Goal: Task Accomplishment & Management: Manage account settings

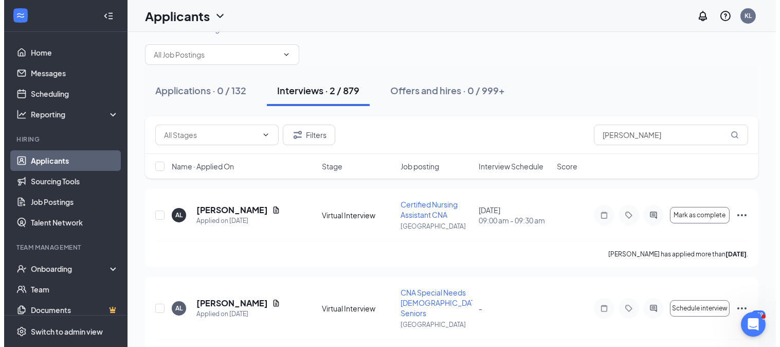
scroll to position [40, 0]
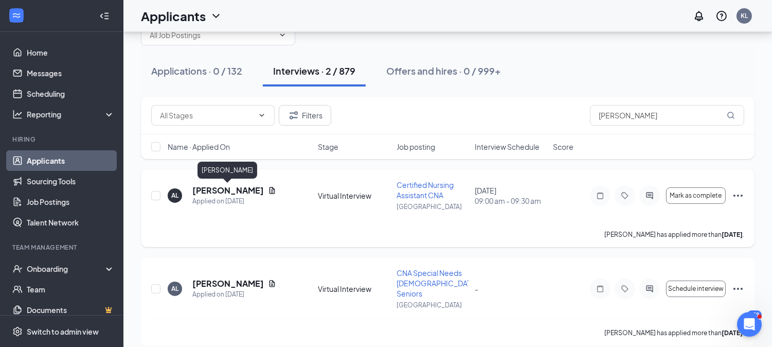
click at [231, 194] on h5 "[PERSON_NAME]" at bounding box center [227, 190] width 71 height 11
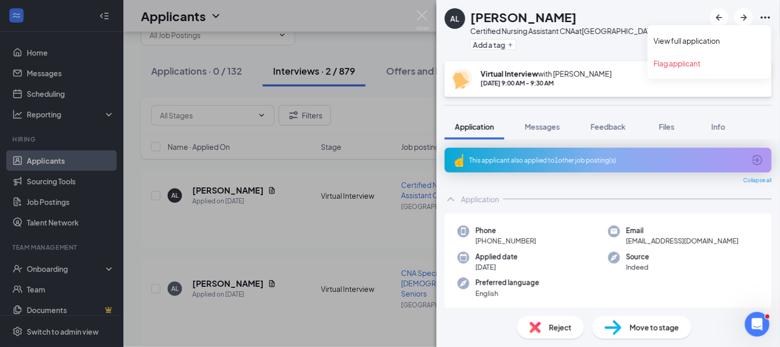
click at [769, 15] on icon "Ellipses" at bounding box center [766, 17] width 12 height 12
click at [720, 42] on link "View full application" at bounding box center [709, 40] width 111 height 10
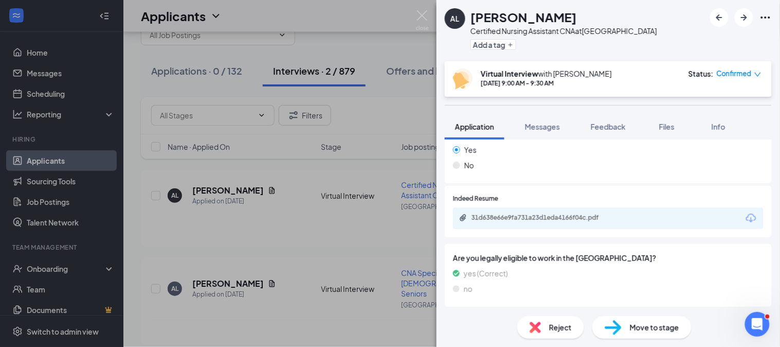
scroll to position [540, 0]
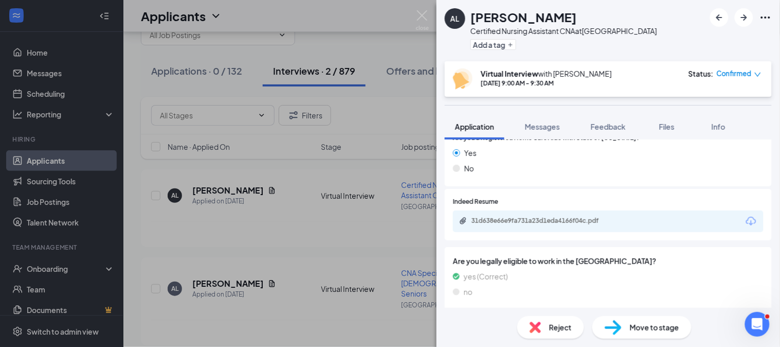
click at [521, 227] on div "31d638e66e9fa731a23d1eda4166f04c.pdf" at bounding box center [608, 221] width 311 height 22
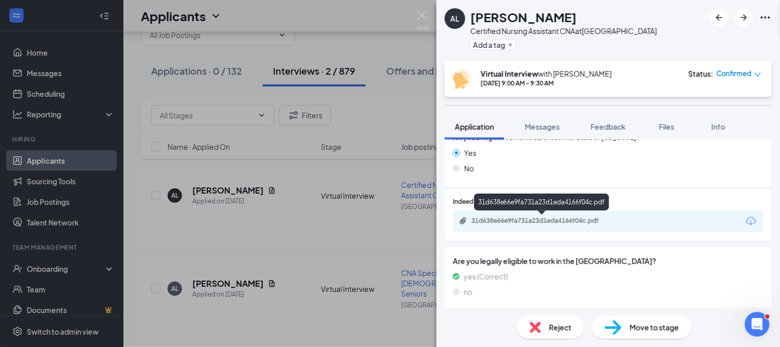
click at [516, 217] on div "31d638e66e9fa731a23d1eda4166f04c.pdf" at bounding box center [544, 221] width 144 height 8
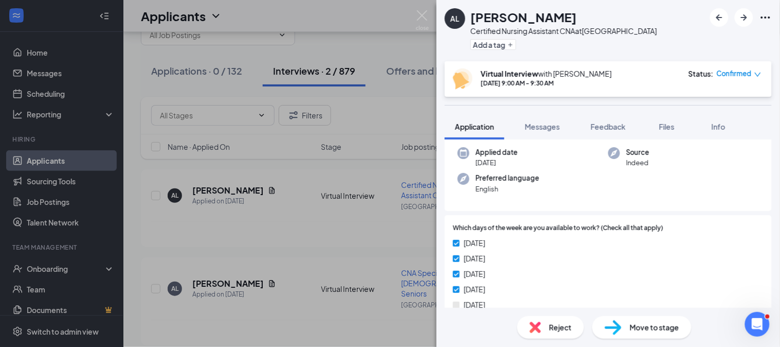
scroll to position [0, 0]
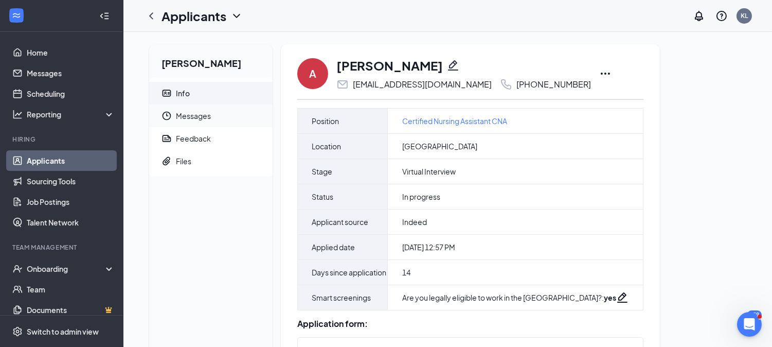
click at [194, 114] on span "Messages" at bounding box center [220, 115] width 88 height 23
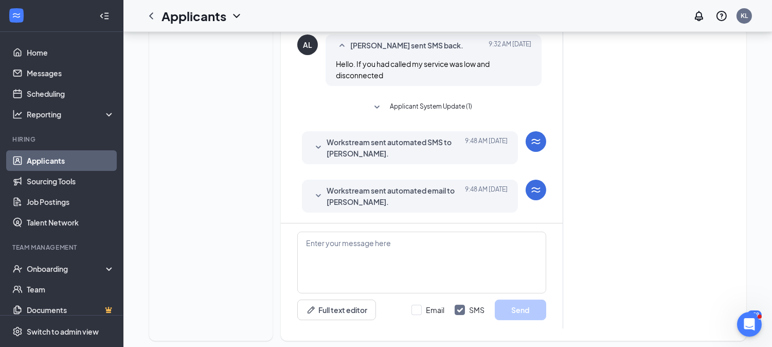
scroll to position [407, 0]
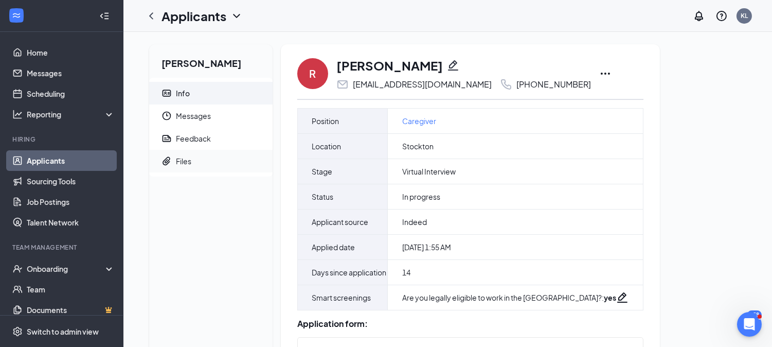
click at [196, 170] on span "Files" at bounding box center [220, 161] width 88 height 23
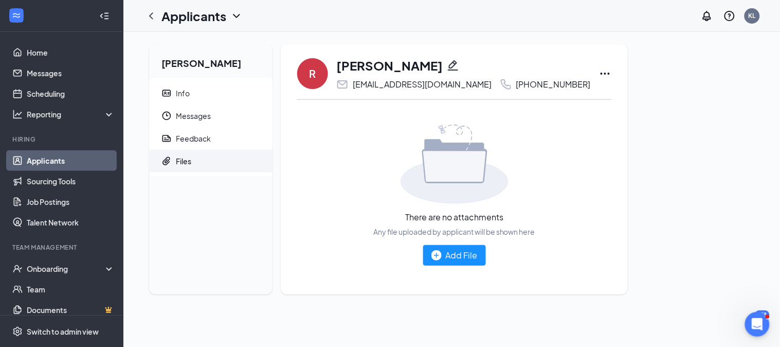
click at [209, 161] on span "Files" at bounding box center [220, 161] width 88 height 23
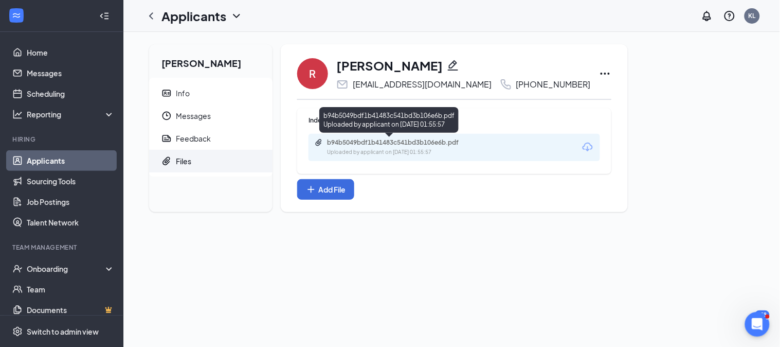
click at [333, 146] on div "b94b5049bdf1b41483c541bd3b106e6b.pdf" at bounding box center [399, 142] width 144 height 8
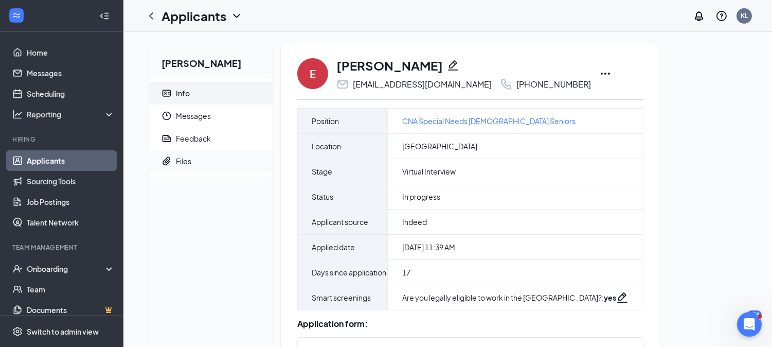
click at [222, 166] on span "Files" at bounding box center [220, 161] width 88 height 23
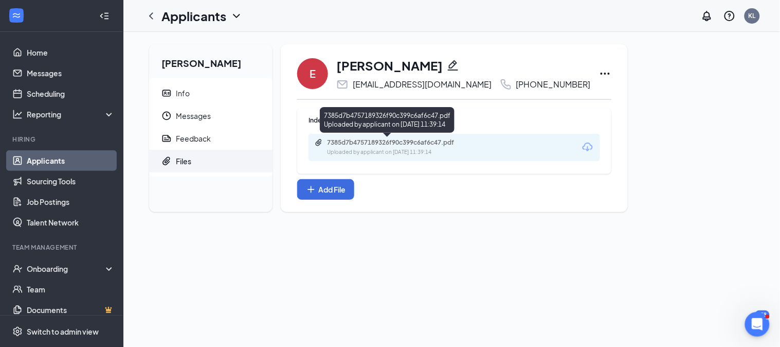
click at [402, 155] on div "Uploaded by applicant on Aug 30, 2025 at 11:39:14" at bounding box center [404, 152] width 154 height 8
